Goal: Information Seeking & Learning: Learn about a topic

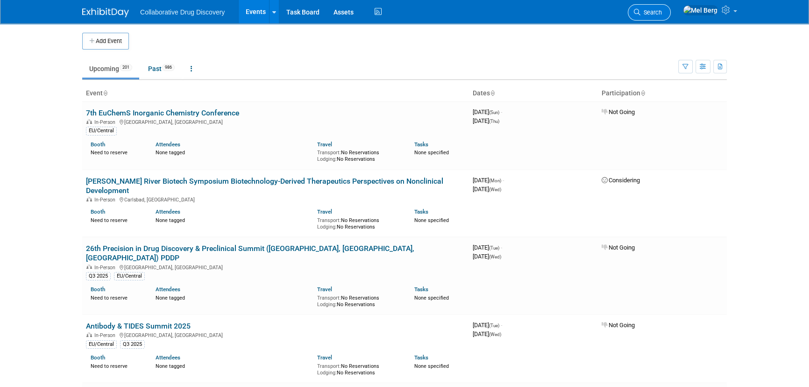
click at [662, 11] on span "Search" at bounding box center [651, 12] width 21 height 7
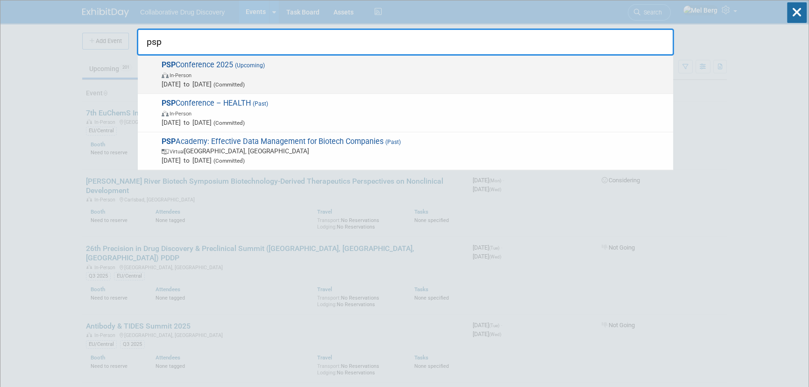
type input "psp"
drag, startPoint x: 150, startPoint y: 88, endPoint x: 244, endPoint y: 87, distance: 94.9
click at [244, 87] on div "PSP Conference 2025 (Upcoming) In-Person Oct 13, 2025 to Oct 14, 2025 (Committe…" at bounding box center [406, 75] width 536 height 38
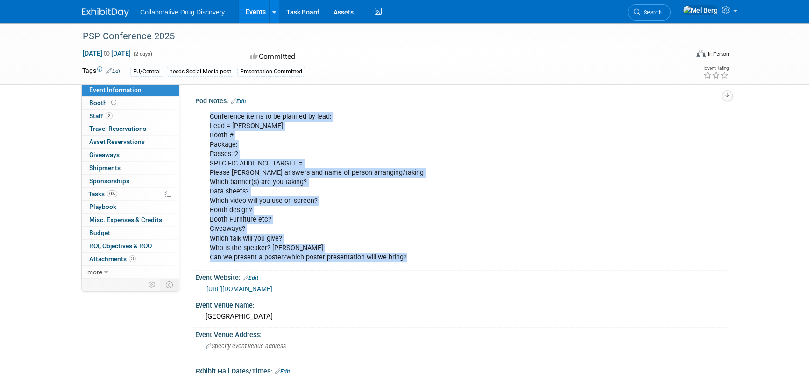
drag, startPoint x: 210, startPoint y: 121, endPoint x: 431, endPoint y: 256, distance: 259.7
click at [431, 256] on div "Conference items to be planned by lead: Lead = Joanna Booth # Package: Passes: …" at bounding box center [413, 186] width 421 height 159
copy div "Conference items to be planned by lead: Lead = Joanna Booth # Package: Passes: …"
click at [641, 13] on icon at bounding box center [637, 12] width 7 height 7
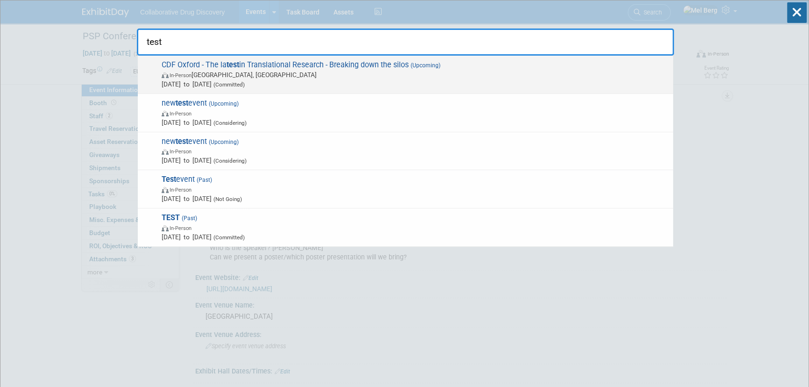
type input "test"
click at [379, 92] on div "CDF Oxford - The la test in Translational Research - Breaking down the silos (U…" at bounding box center [406, 75] width 536 height 38
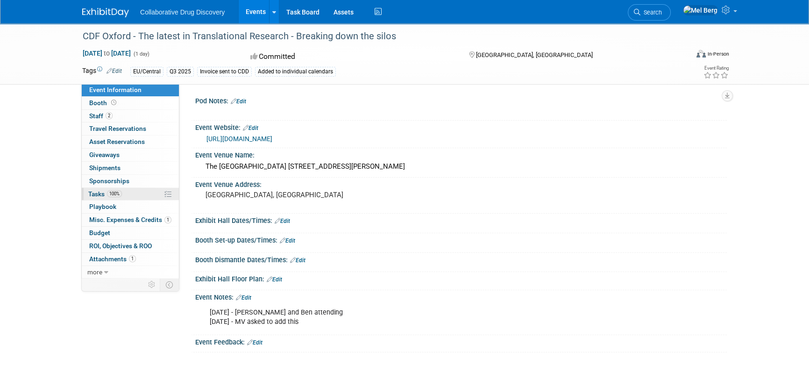
click at [102, 192] on span "Tasks 100%" at bounding box center [105, 193] width 34 height 7
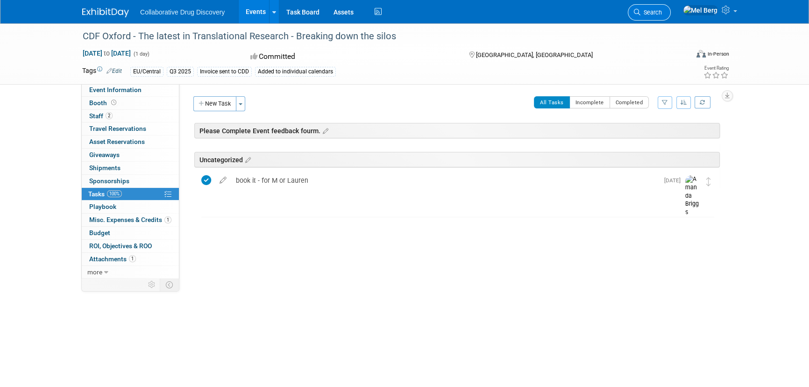
click at [662, 13] on span "Search" at bounding box center [651, 12] width 21 height 7
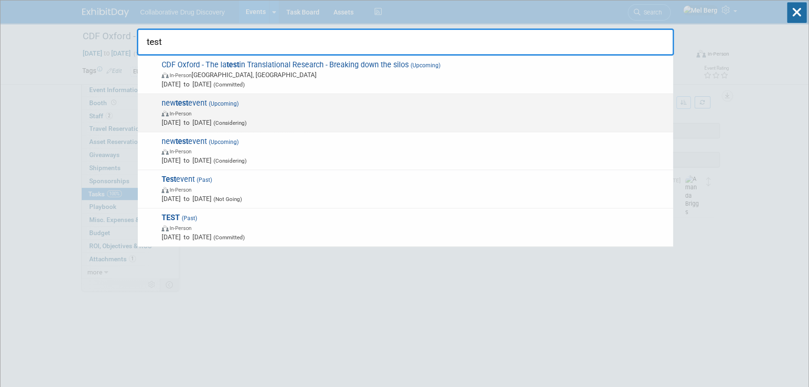
type input "test"
click at [321, 119] on span "Dec 31, 2025 to Dec 31, 2025 (Considering)" at bounding box center [415, 122] width 507 height 9
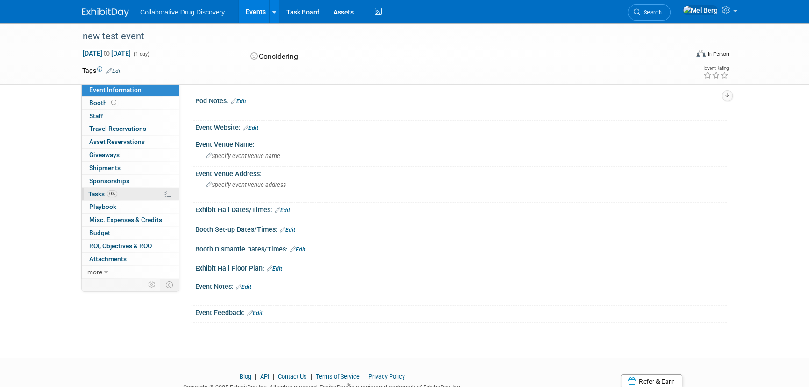
click at [101, 190] on span "Tasks 0%" at bounding box center [102, 193] width 29 height 7
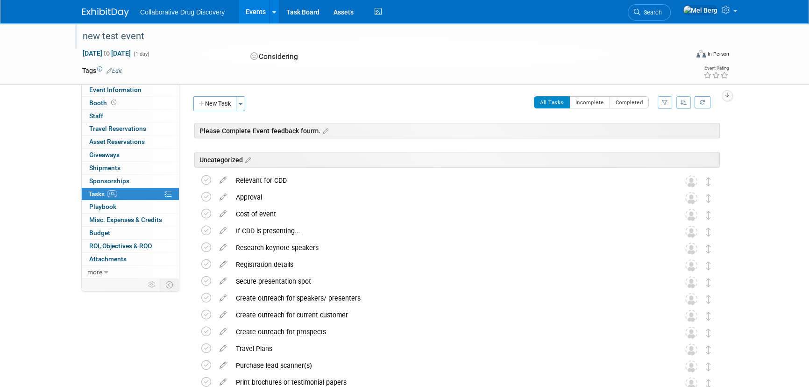
click at [139, 34] on div "new test event" at bounding box center [376, 36] width 595 height 17
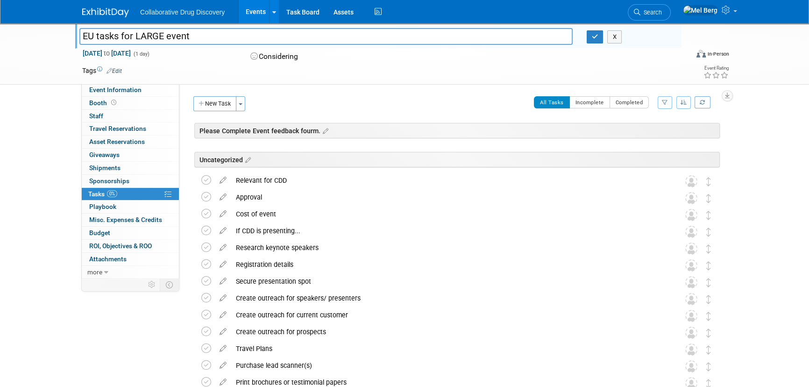
type input "EU tasks for LARGE event"
click at [53, 115] on div "new test event EU tasks for LARGE event X [DATE] to [DATE] (1 day) [DATE] to [D…" at bounding box center [404, 294] width 809 height 543
